Goal: Task Accomplishment & Management: Manage account settings

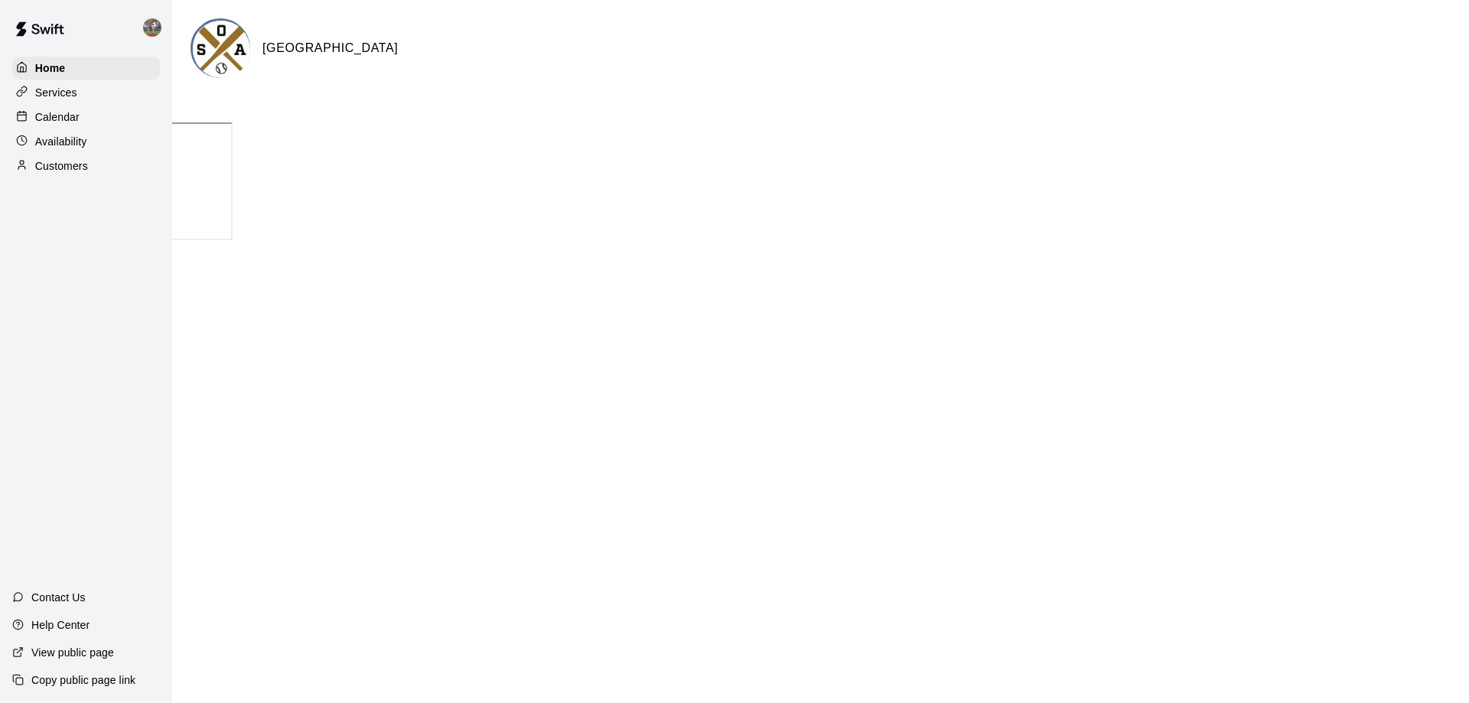
click at [31, 125] on div at bounding box center [25, 117] width 19 height 15
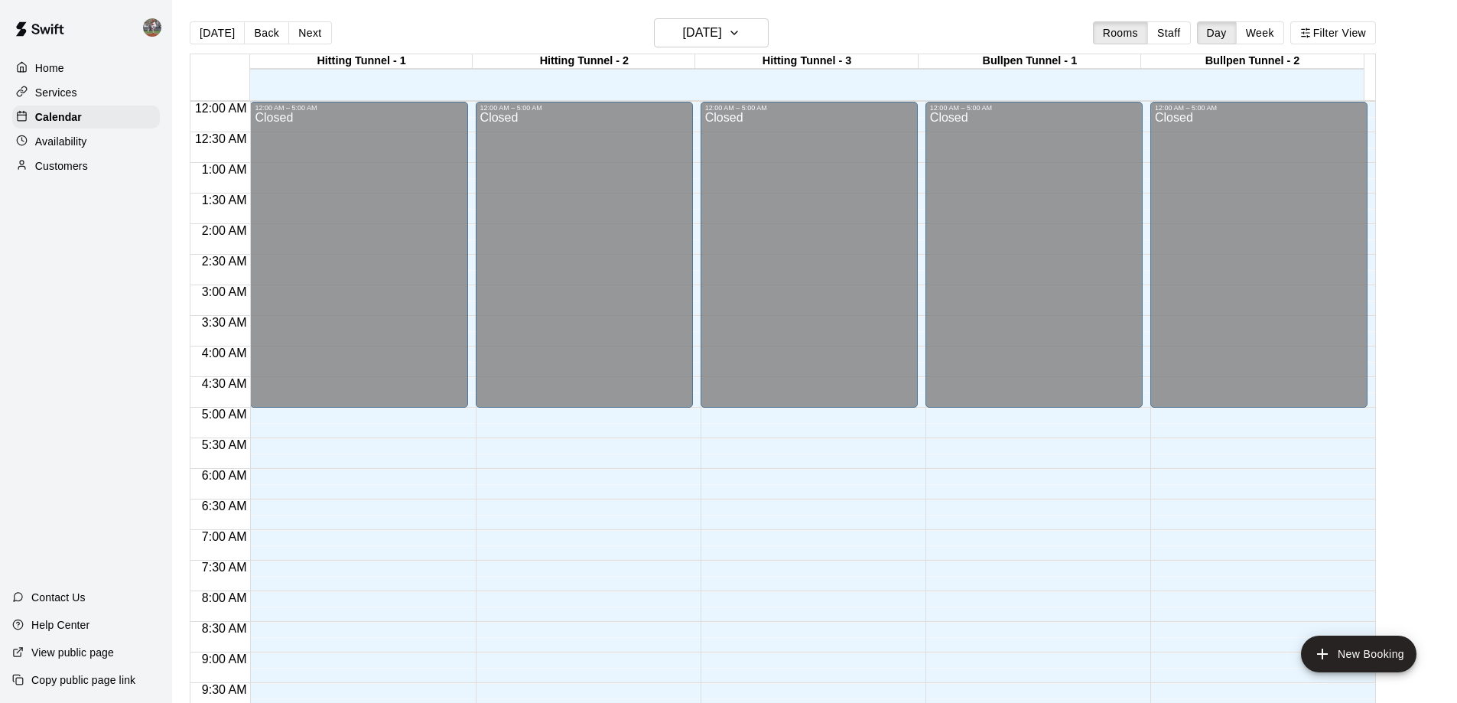
click at [54, 78] on div "Home" at bounding box center [86, 68] width 148 height 23
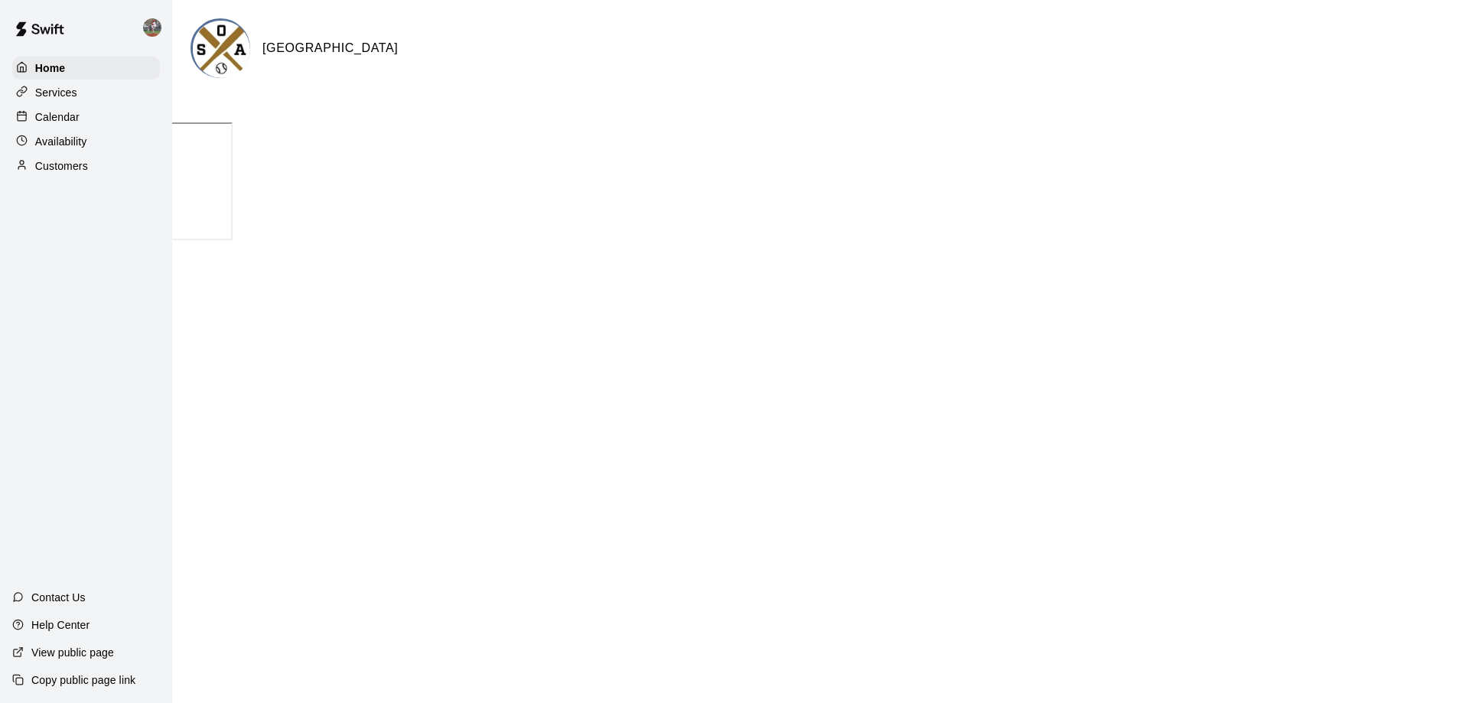
click at [74, 122] on p "Calendar" at bounding box center [57, 116] width 44 height 15
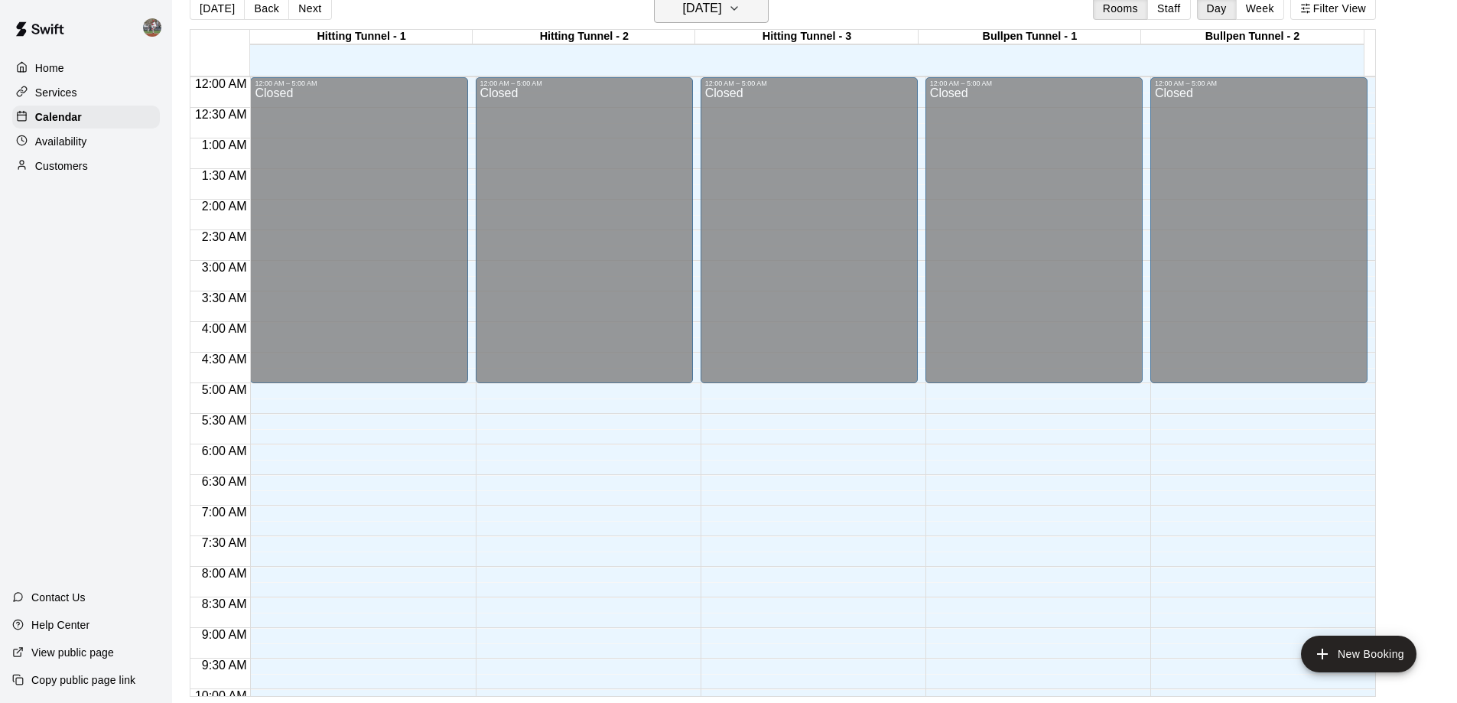
click at [740, 20] on button "Monday Sep 15" at bounding box center [711, 8] width 115 height 29
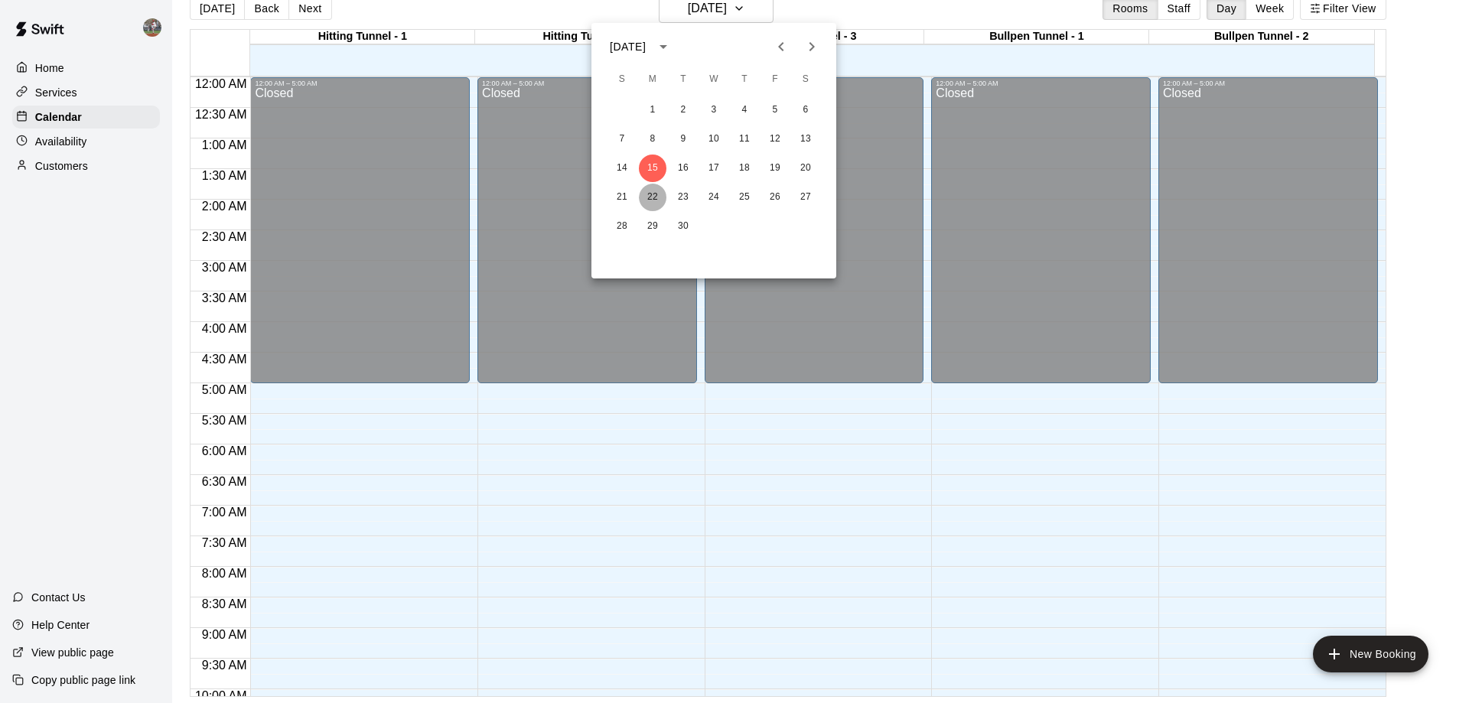
click at [647, 197] on button "22" at bounding box center [653, 198] width 28 height 28
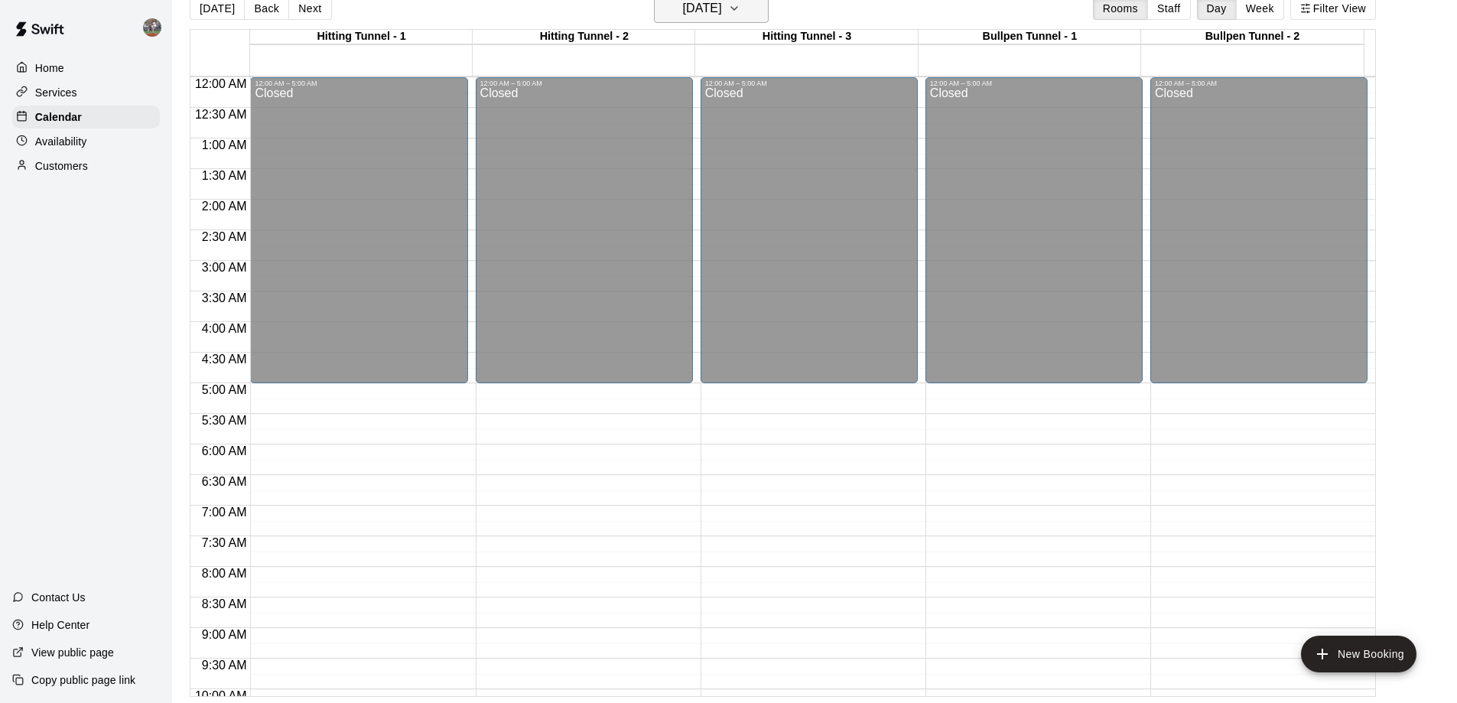
click at [705, 18] on h6 "Monday Sep 22" at bounding box center [702, 8] width 39 height 21
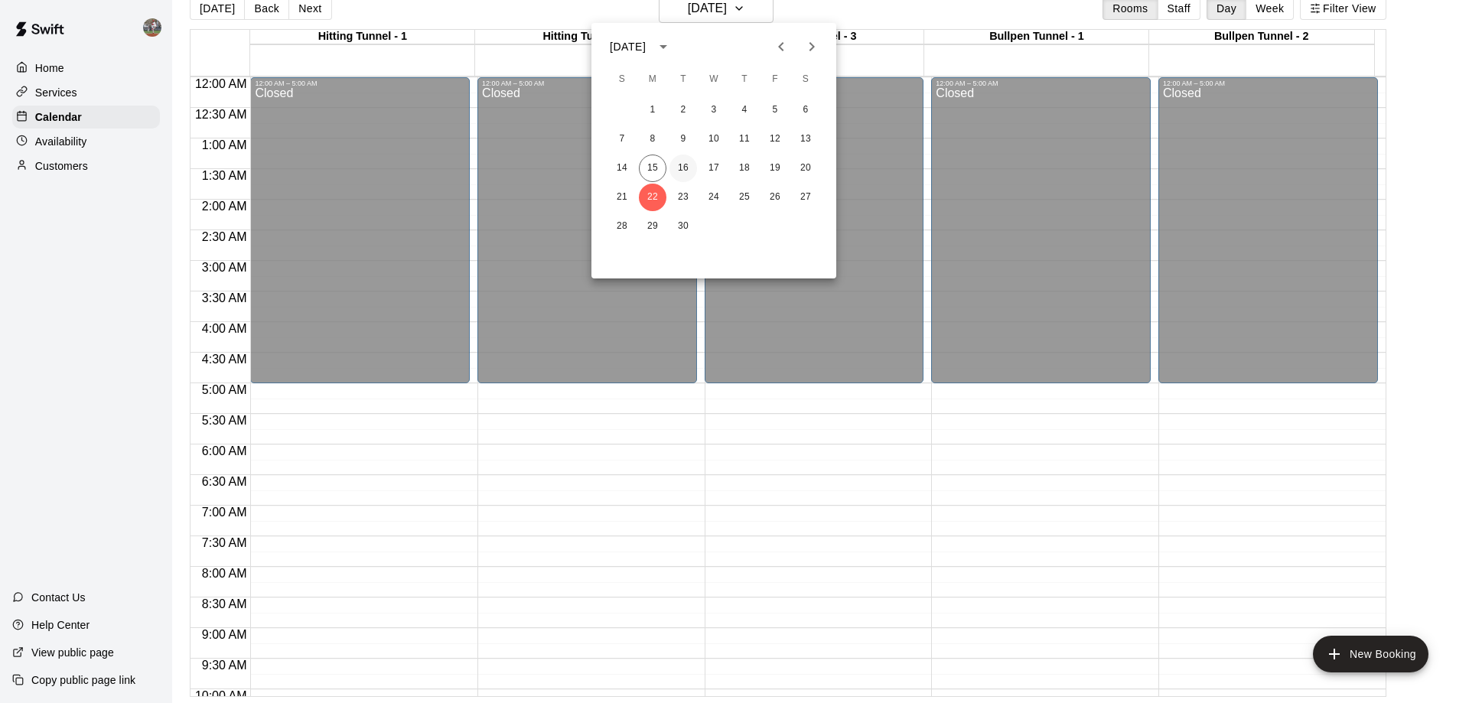
click at [681, 164] on button "16" at bounding box center [683, 169] width 28 height 28
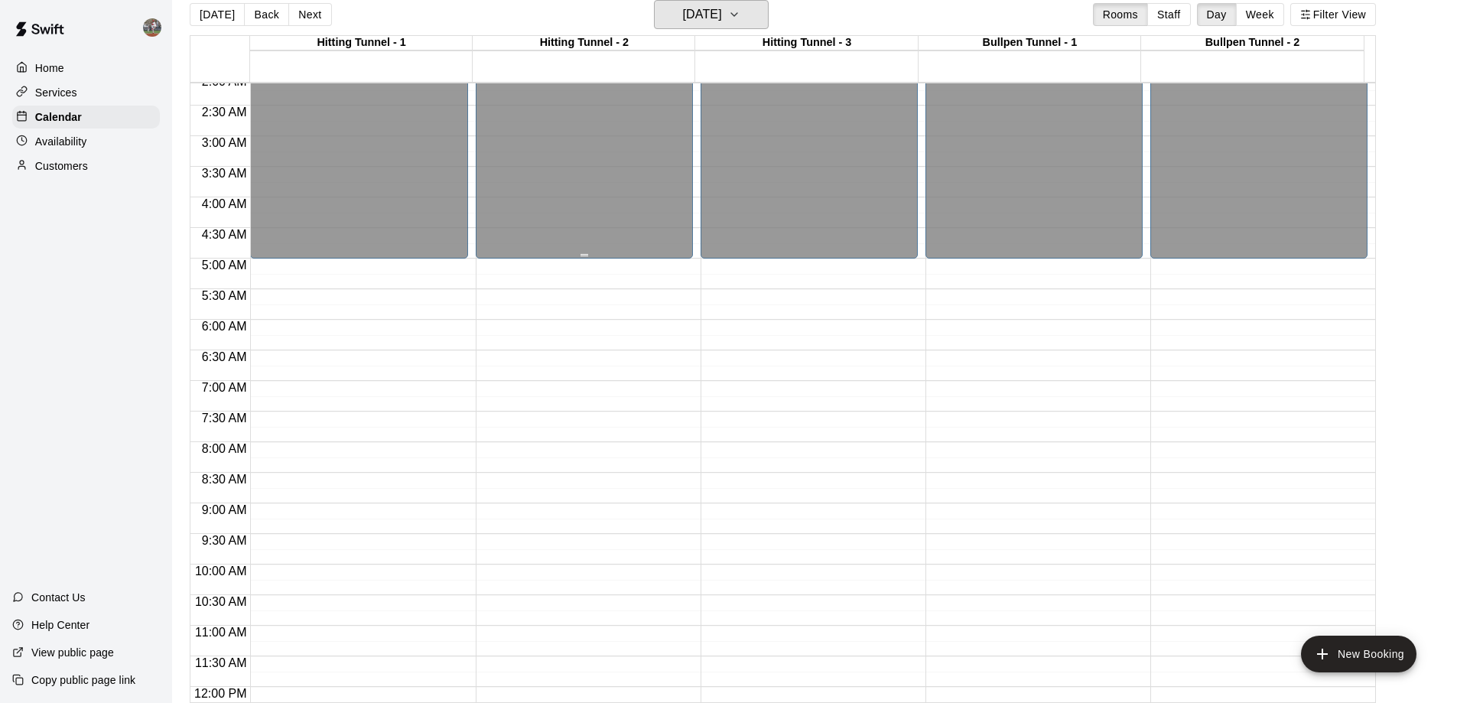
scroll to position [38, 0]
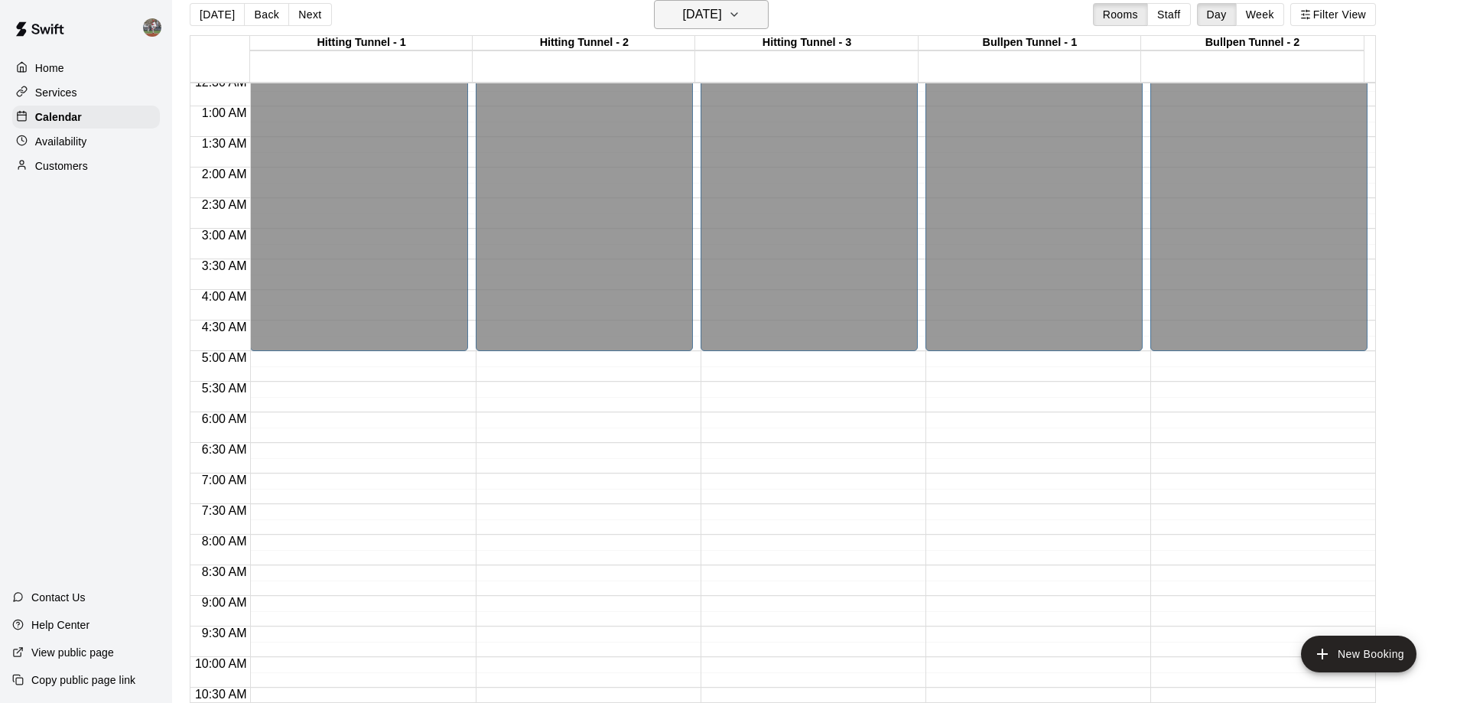
click at [693, 19] on h6 "Tuesday Sep 16" at bounding box center [702, 14] width 39 height 21
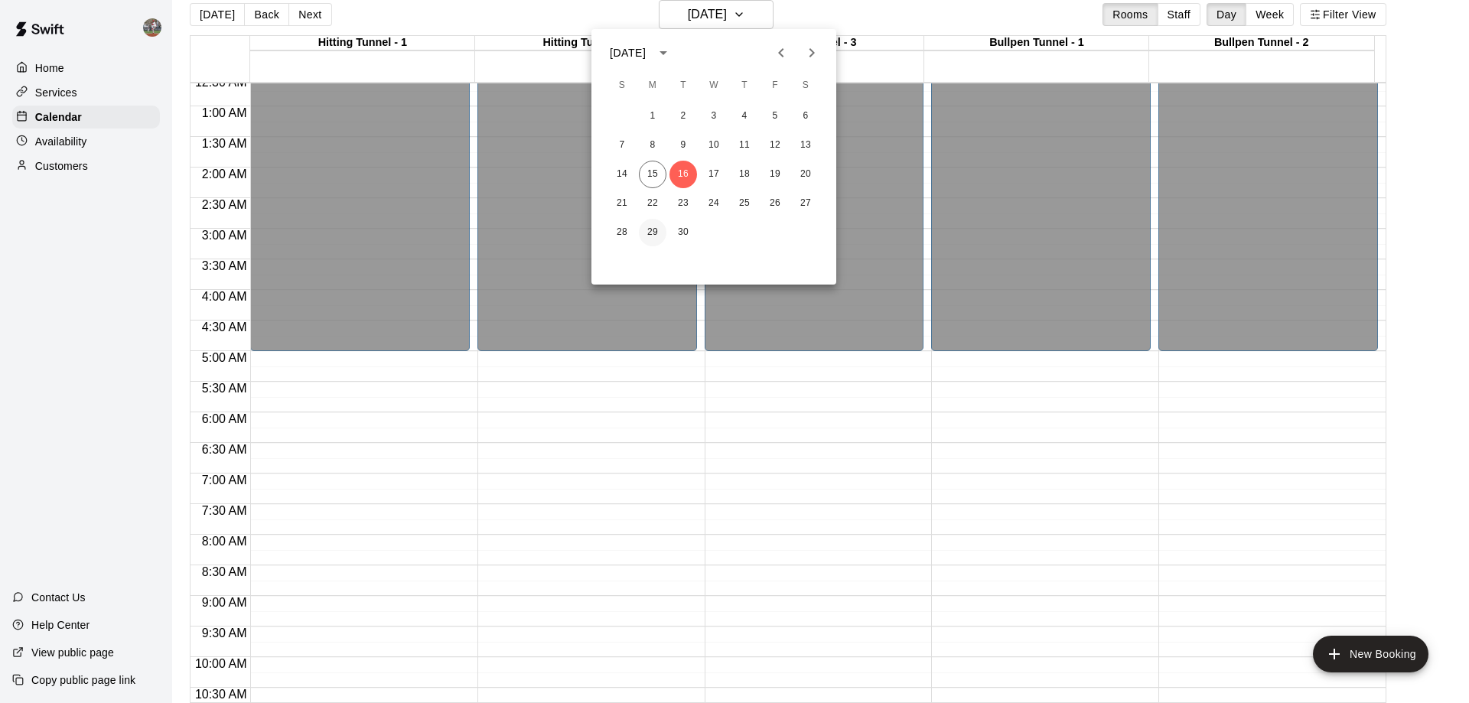
click at [654, 228] on button "29" at bounding box center [653, 233] width 28 height 28
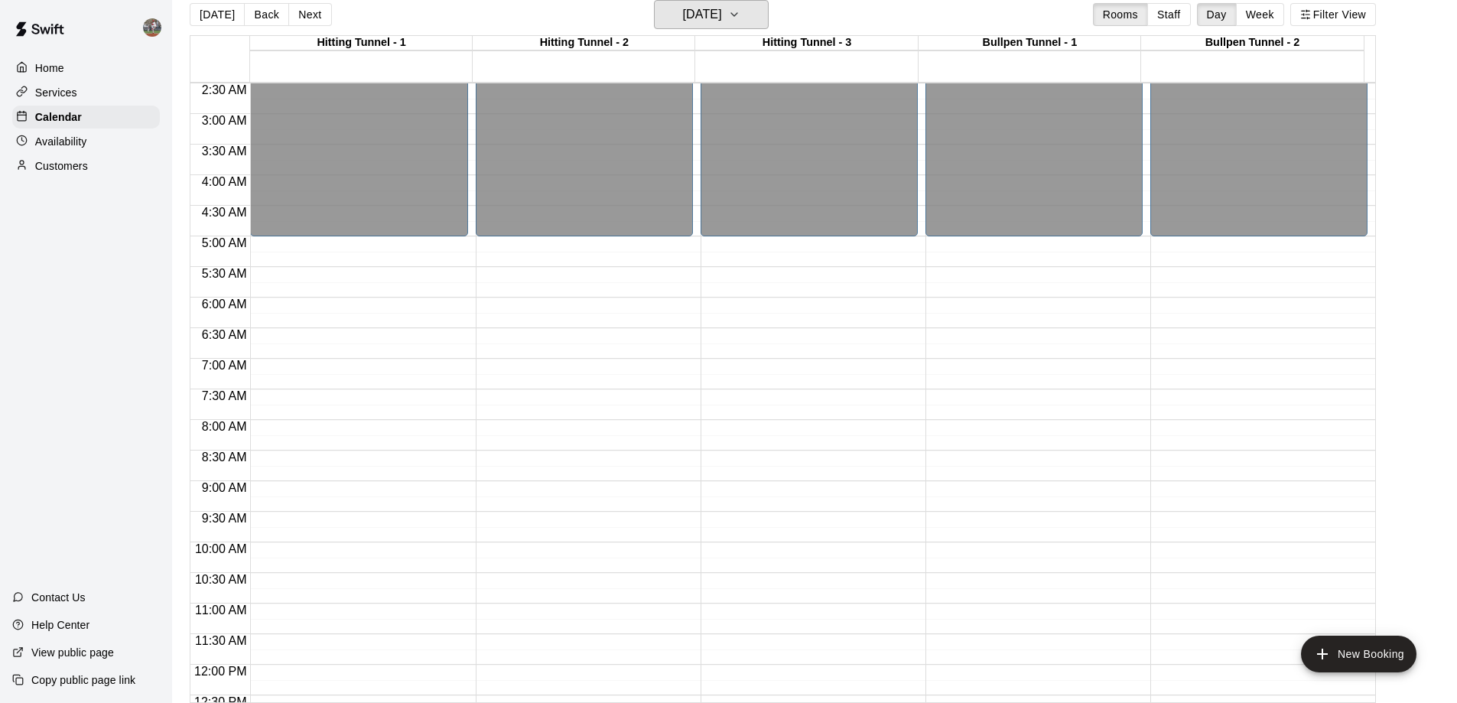
scroll to position [129, 0]
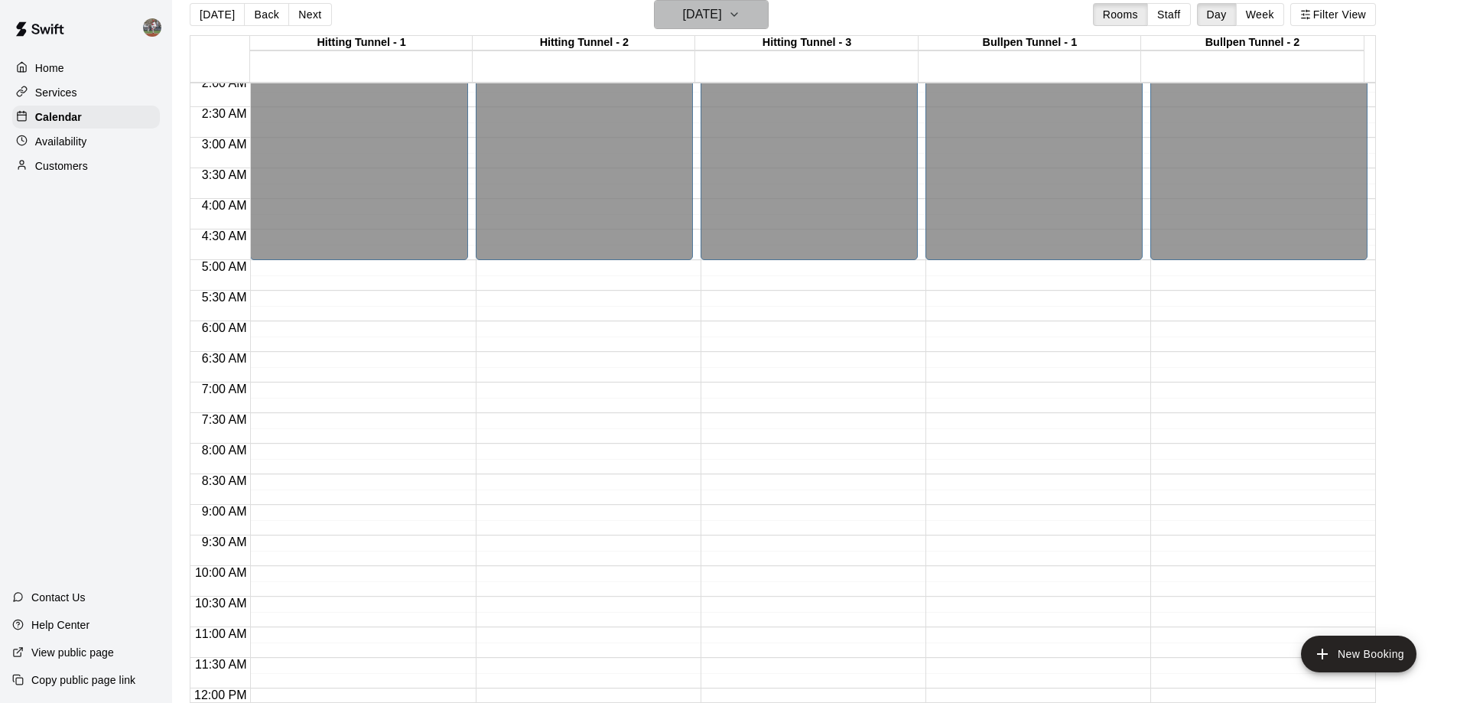
click at [721, 11] on h6 "Monday Sep 29" at bounding box center [702, 14] width 39 height 21
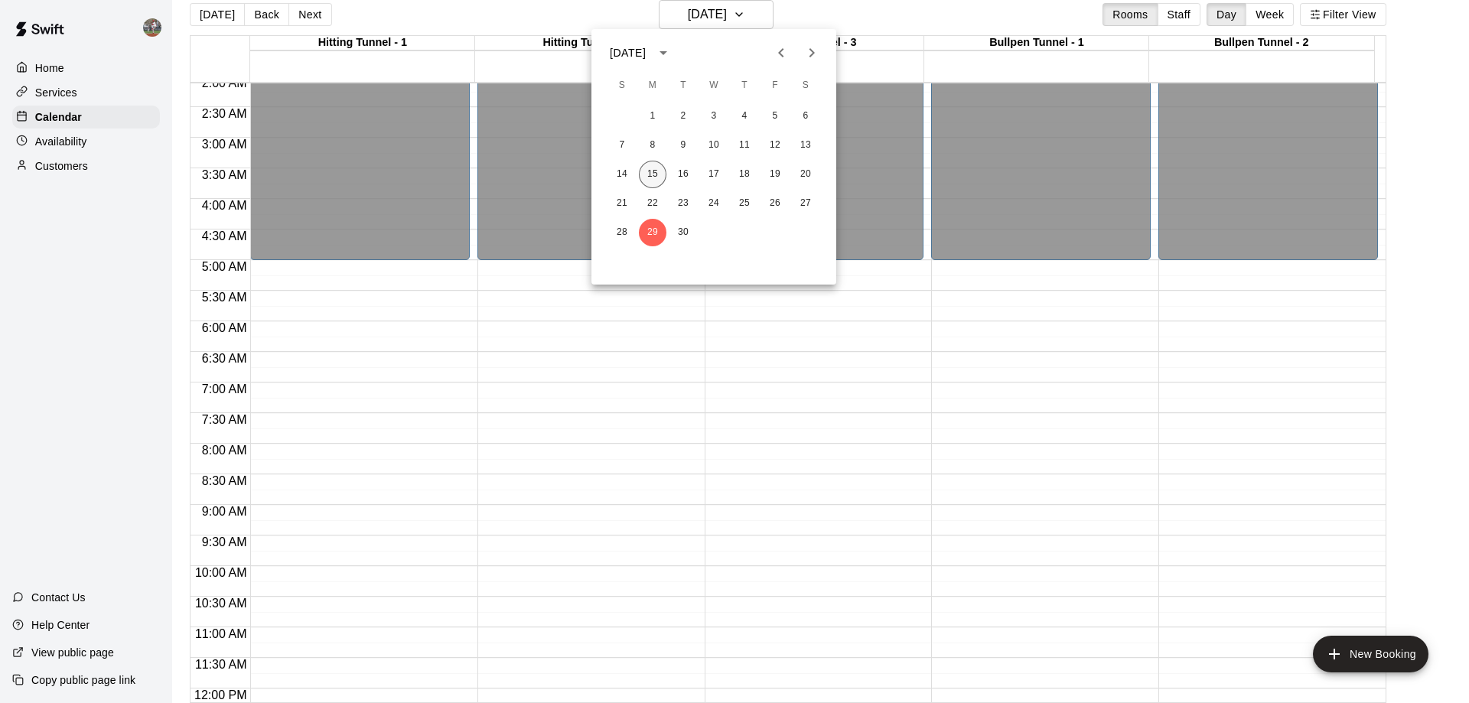
click at [650, 174] on button "15" at bounding box center [653, 175] width 28 height 28
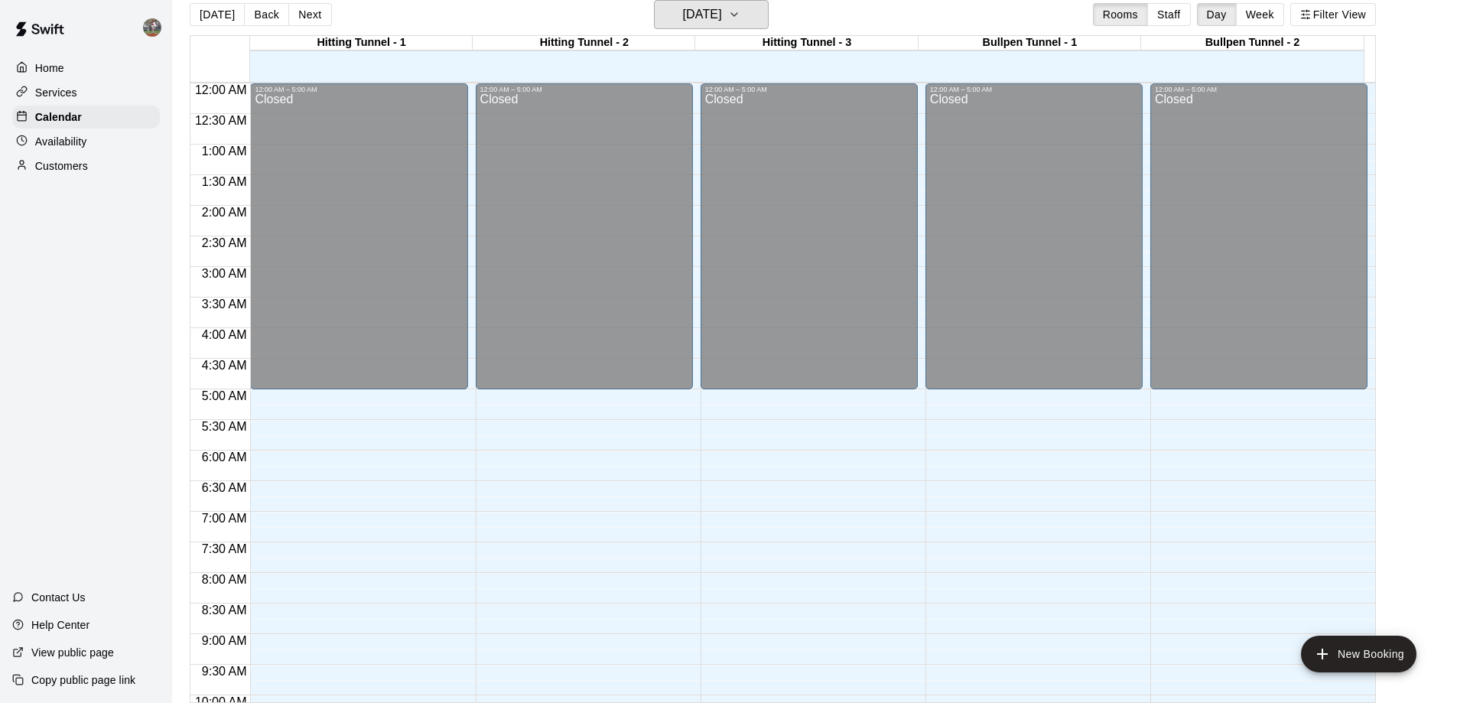
scroll to position [851, 0]
